Goal: Task Accomplishment & Management: Manage account settings

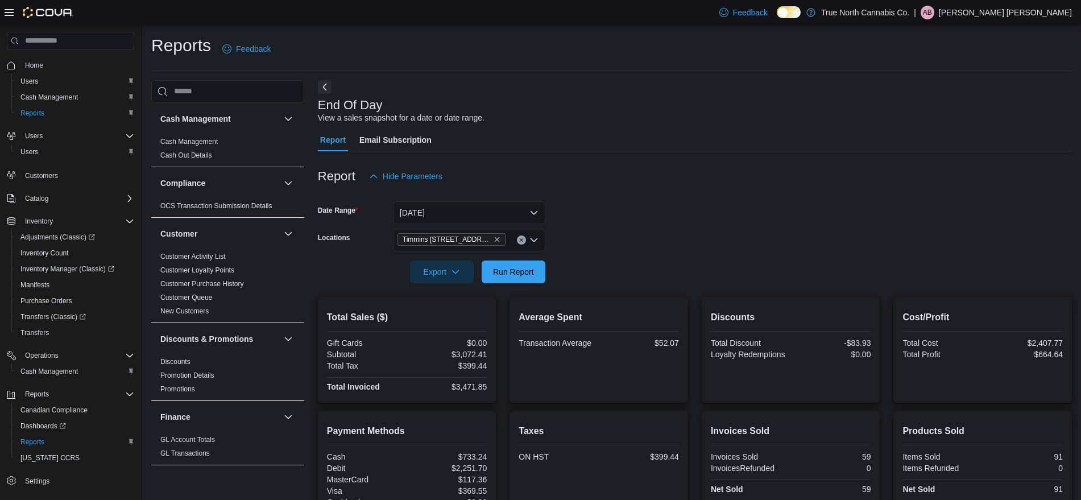
scroll to position [113, 0]
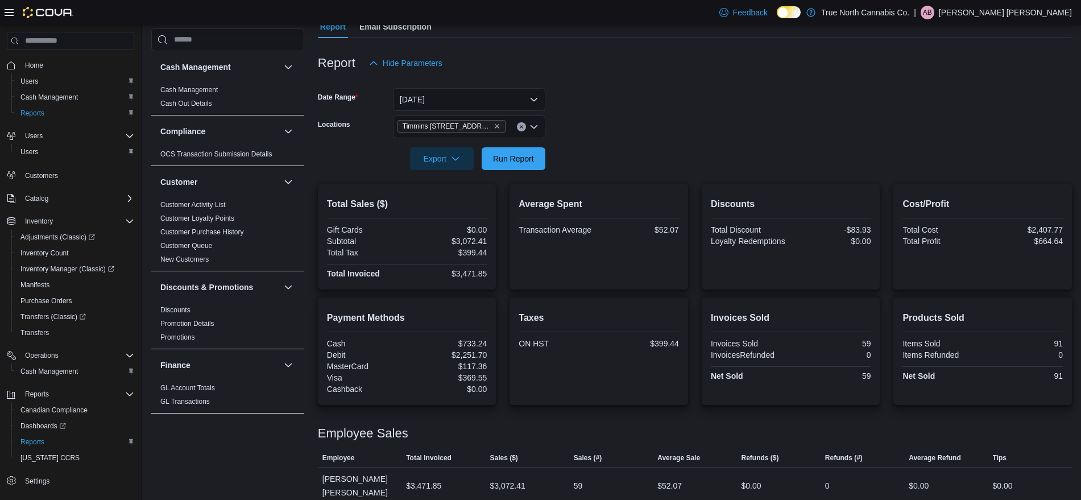
click at [1033, 12] on p "Austen Bourgon" at bounding box center [1005, 13] width 133 height 14
click at [1001, 106] on span "Sign Out" at bounding box center [998, 110] width 31 height 11
